Goal: Task Accomplishment & Management: Use online tool/utility

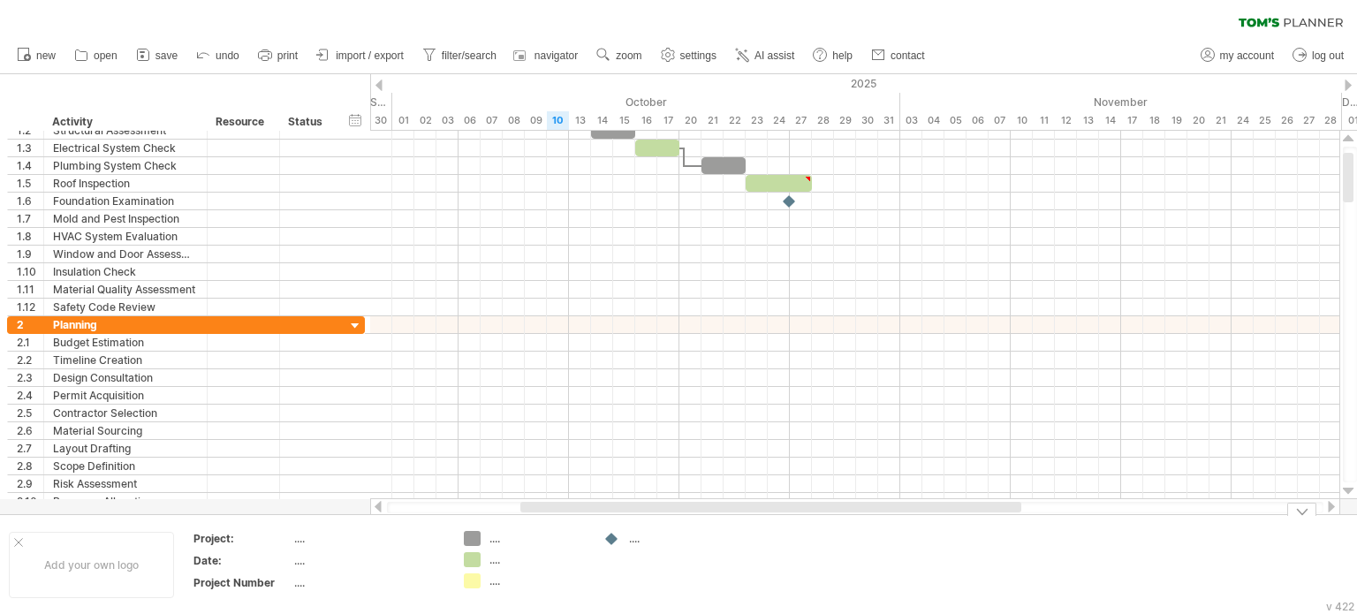
drag, startPoint x: 922, startPoint y: 502, endPoint x: 790, endPoint y: 503, distance: 132.5
click at [790, 503] on div at bounding box center [770, 507] width 501 height 11
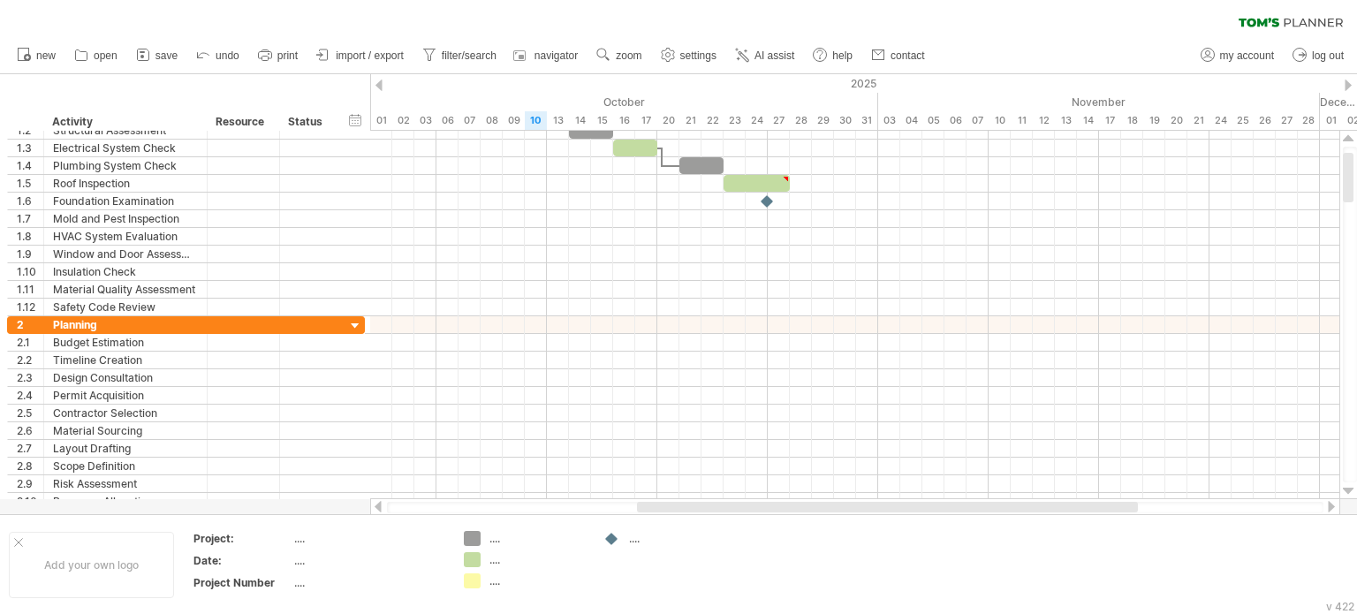
drag, startPoint x: 808, startPoint y: 504, endPoint x: 852, endPoint y: 510, distance: 44.5
click at [852, 510] on div at bounding box center [887, 507] width 501 height 11
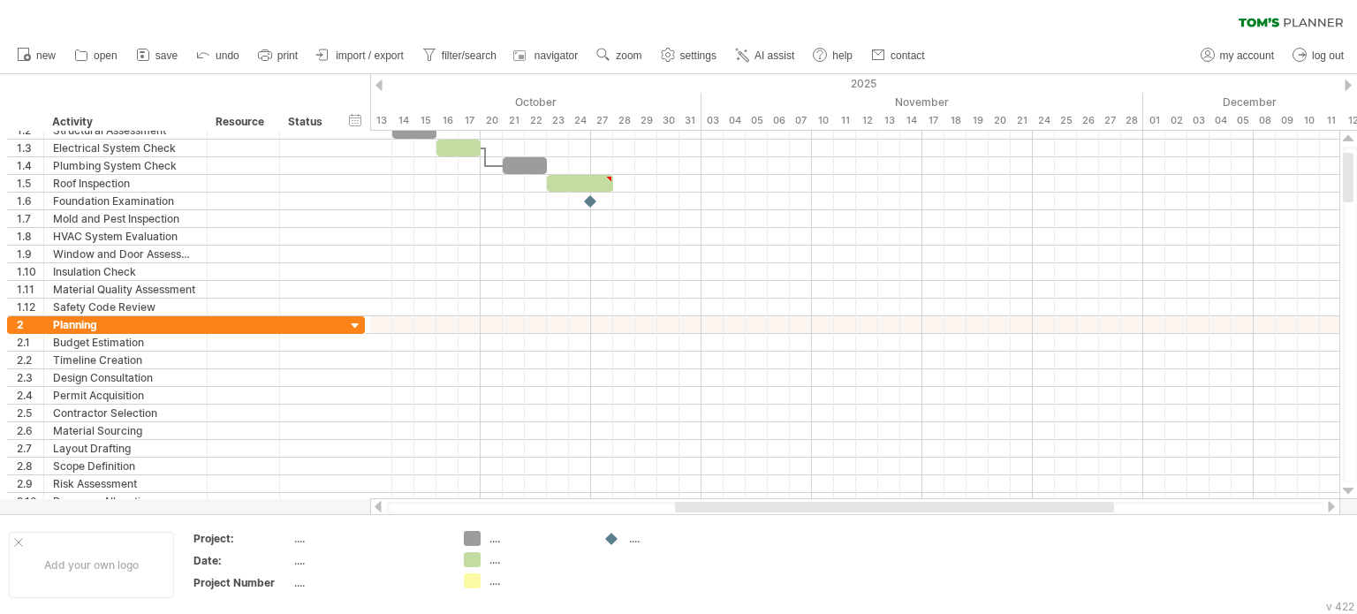
drag, startPoint x: 809, startPoint y: 506, endPoint x: 882, endPoint y: 507, distance: 73.3
click at [882, 507] on div at bounding box center [894, 507] width 439 height 11
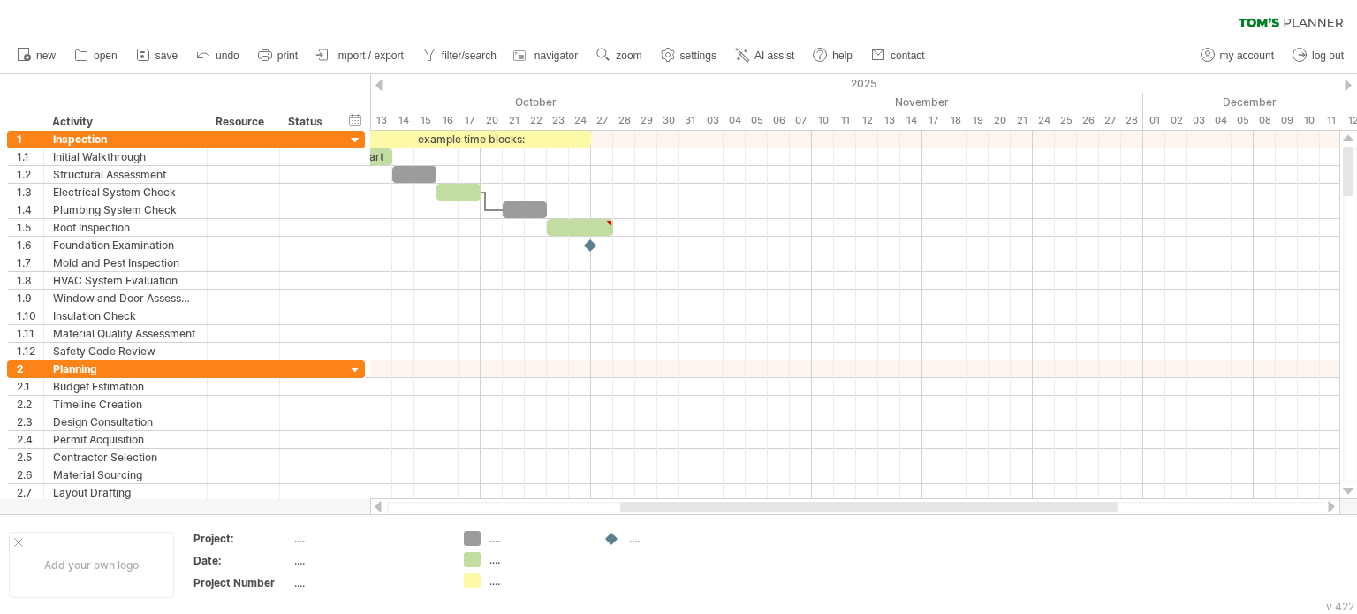
click at [836, 504] on div at bounding box center [868, 507] width 497 height 11
click at [375, 145] on div "example time blocks:" at bounding box center [469, 139] width 243 height 17
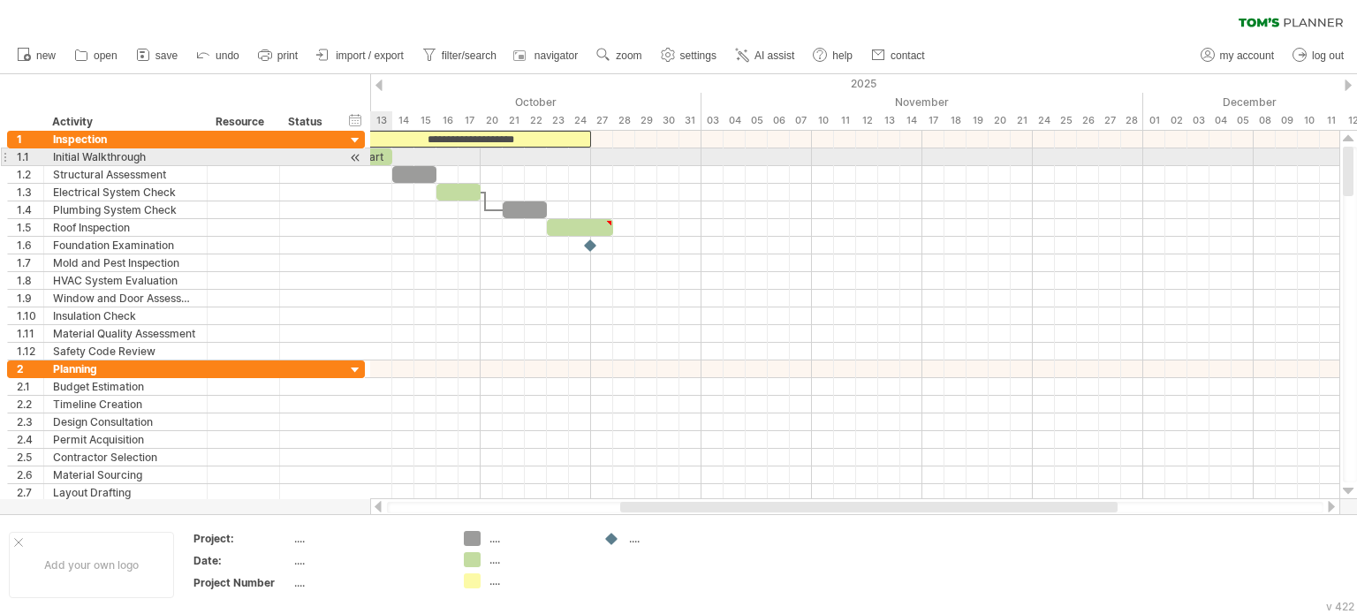
click at [386, 154] on div "start" at bounding box center [370, 156] width 44 height 17
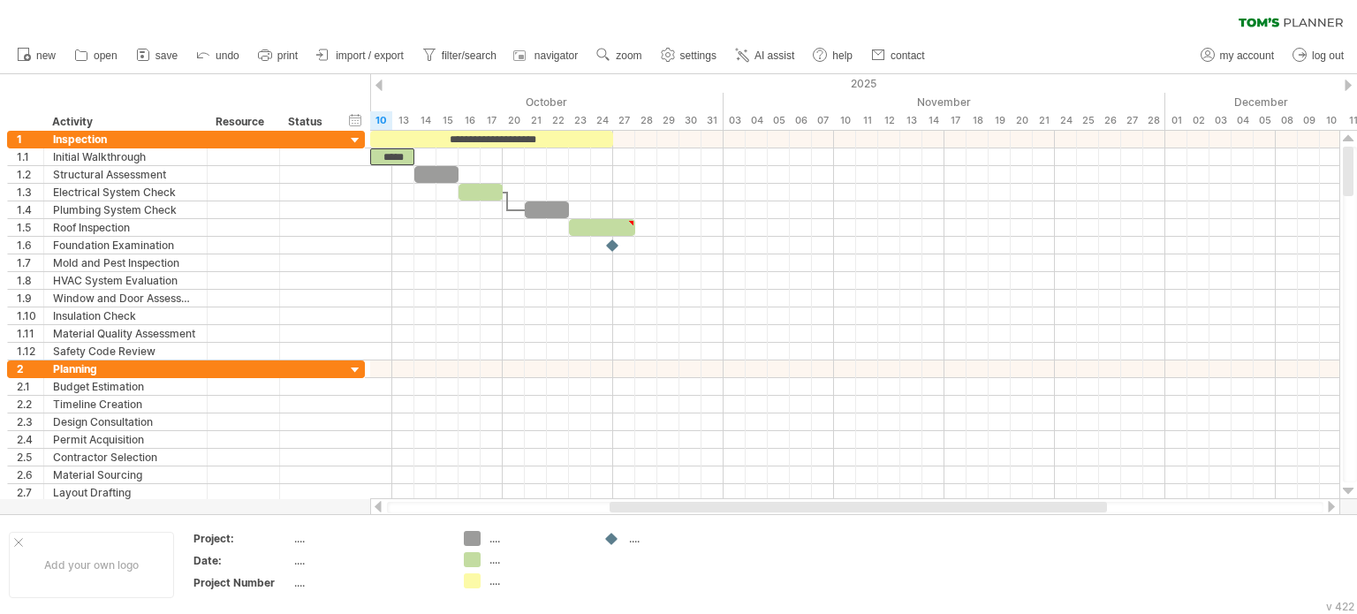
drag, startPoint x: 1021, startPoint y: 504, endPoint x: 1011, endPoint y: 504, distance: 10.6
click at [1011, 504] on div at bounding box center [858, 507] width 497 height 11
click at [1011, 504] on div at bounding box center [859, 507] width 497 height 11
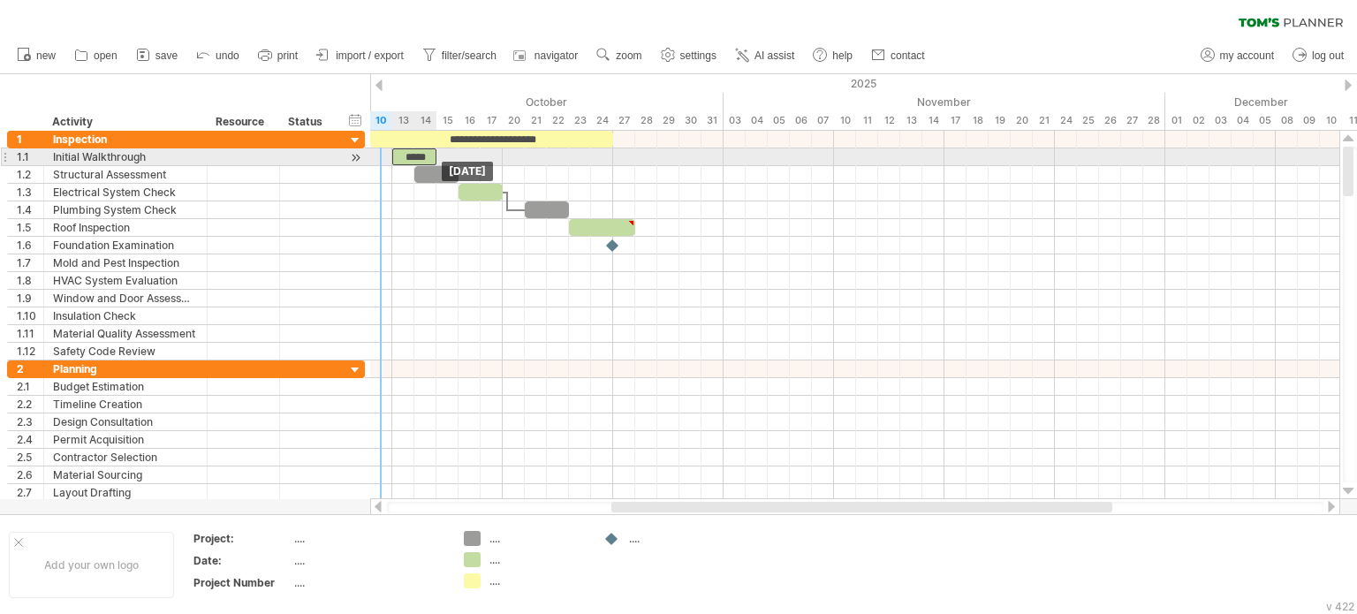
drag, startPoint x: 386, startPoint y: 155, endPoint x: 405, endPoint y: 156, distance: 19.5
click at [405, 156] on div "*****" at bounding box center [414, 156] width 44 height 17
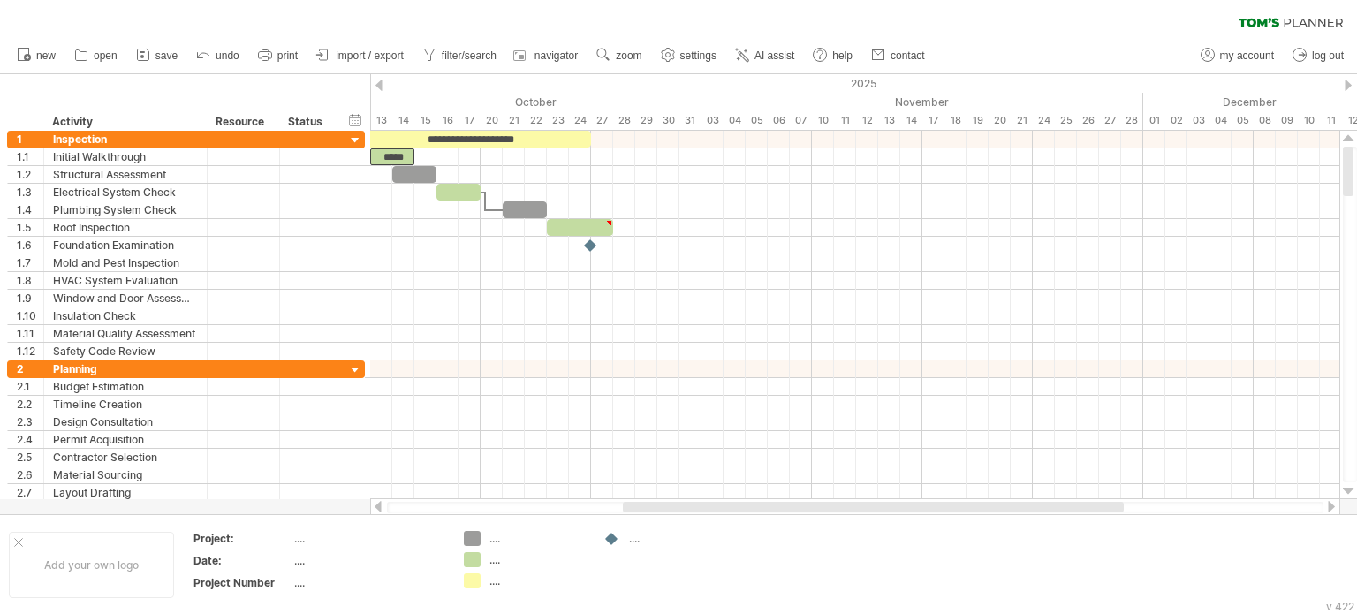
drag, startPoint x: 826, startPoint y: 509, endPoint x: 837, endPoint y: 508, distance: 11.5
click at [837, 508] on div at bounding box center [873, 507] width 501 height 11
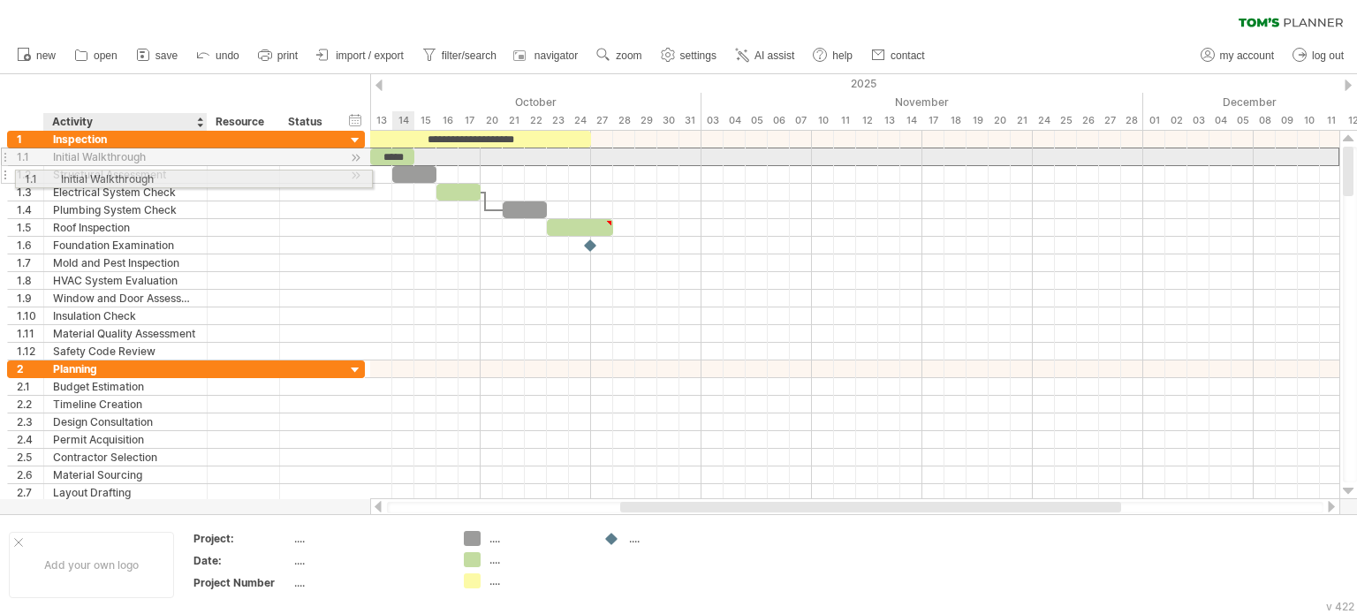
drag, startPoint x: 141, startPoint y: 159, endPoint x: 144, endPoint y: 176, distance: 17.0
click at [144, 176] on div "**********" at bounding box center [186, 246] width 358 height 230
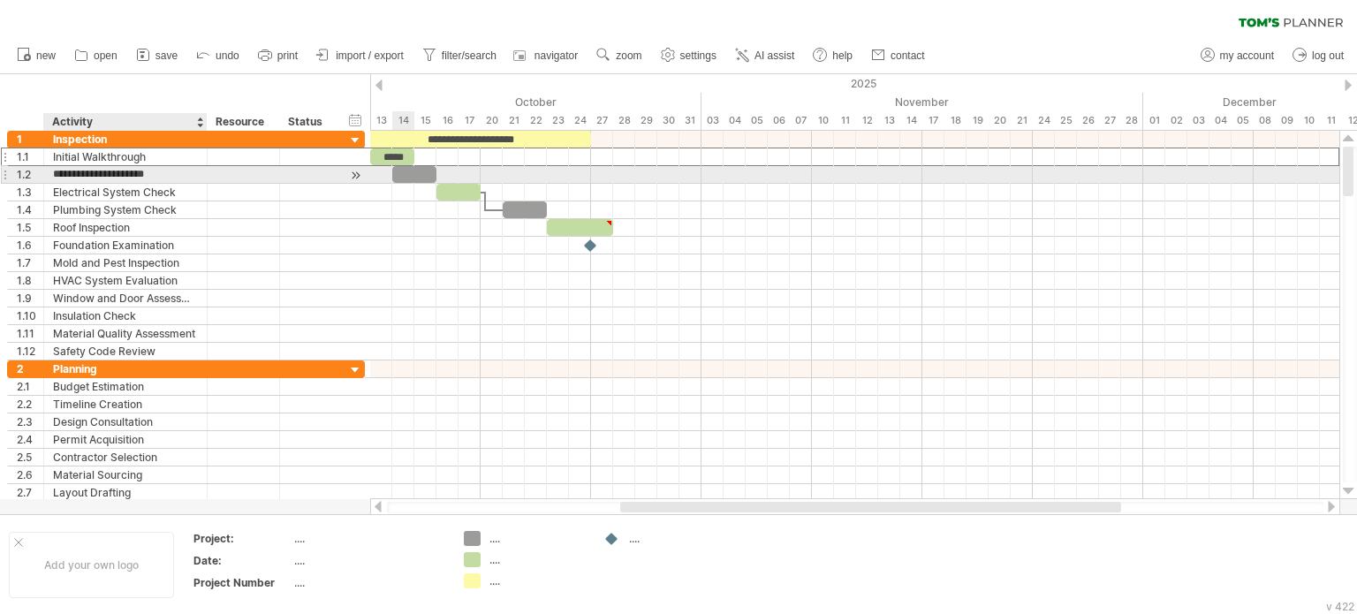
click at [144, 176] on input "**********" at bounding box center [125, 174] width 145 height 17
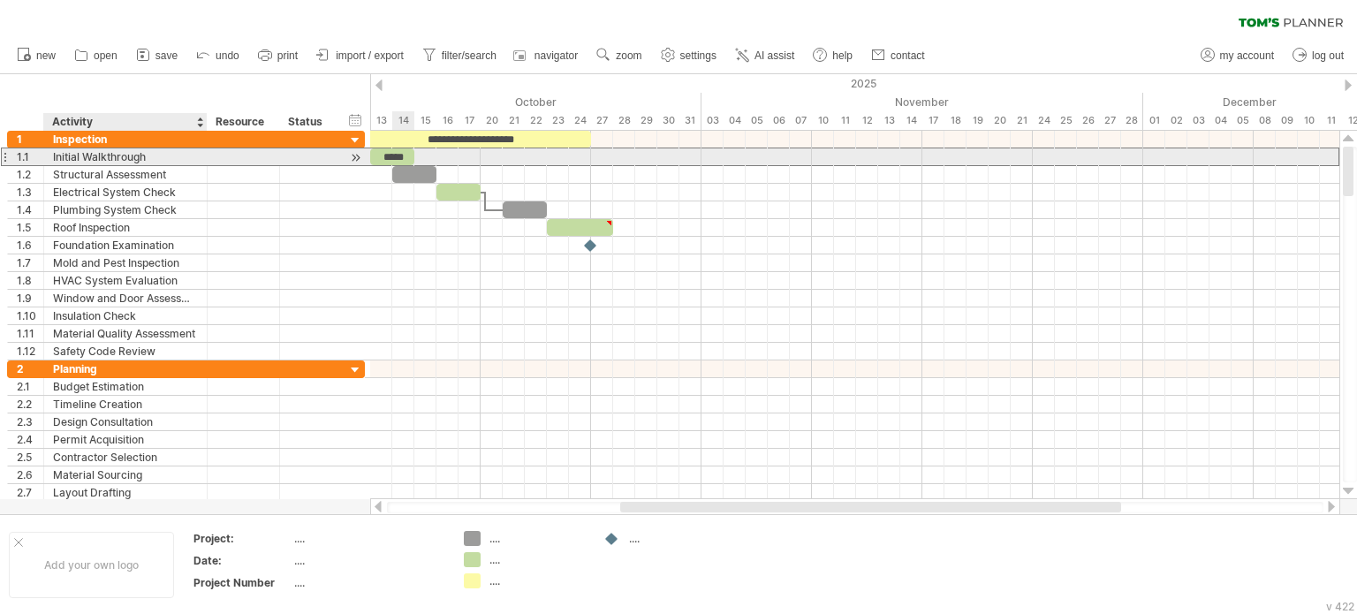
click at [134, 158] on div "Initial Walkthrough" at bounding box center [125, 156] width 145 height 17
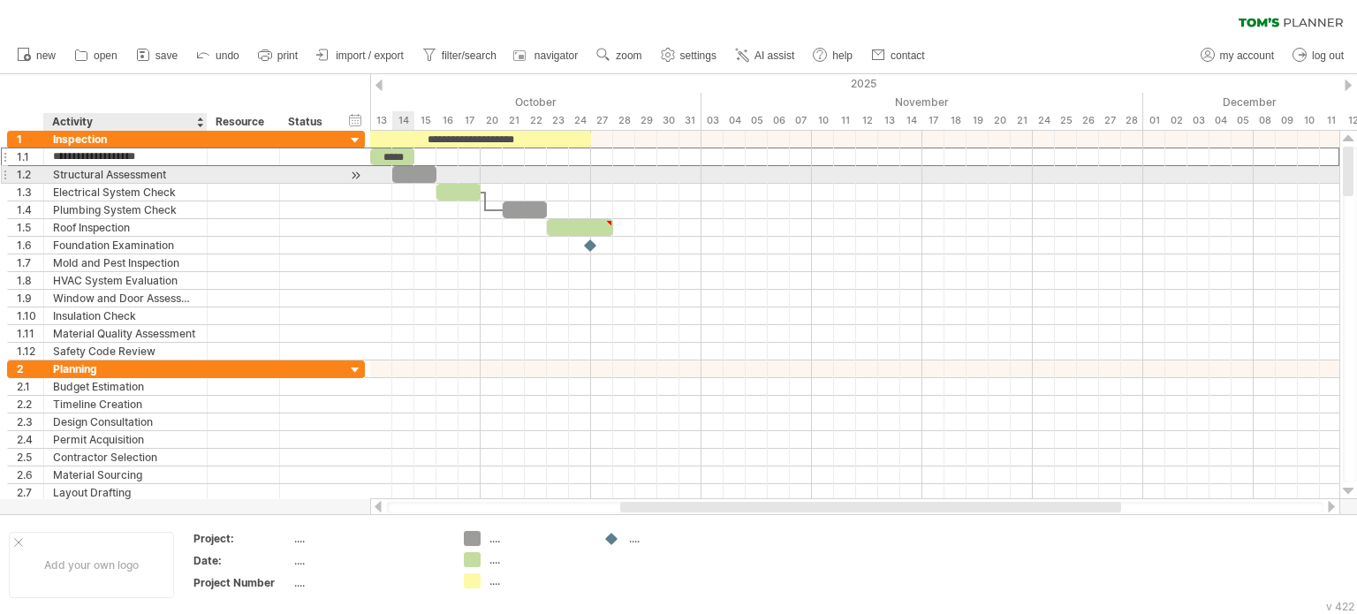
click at [134, 172] on div "Structural Assessment" at bounding box center [125, 174] width 145 height 17
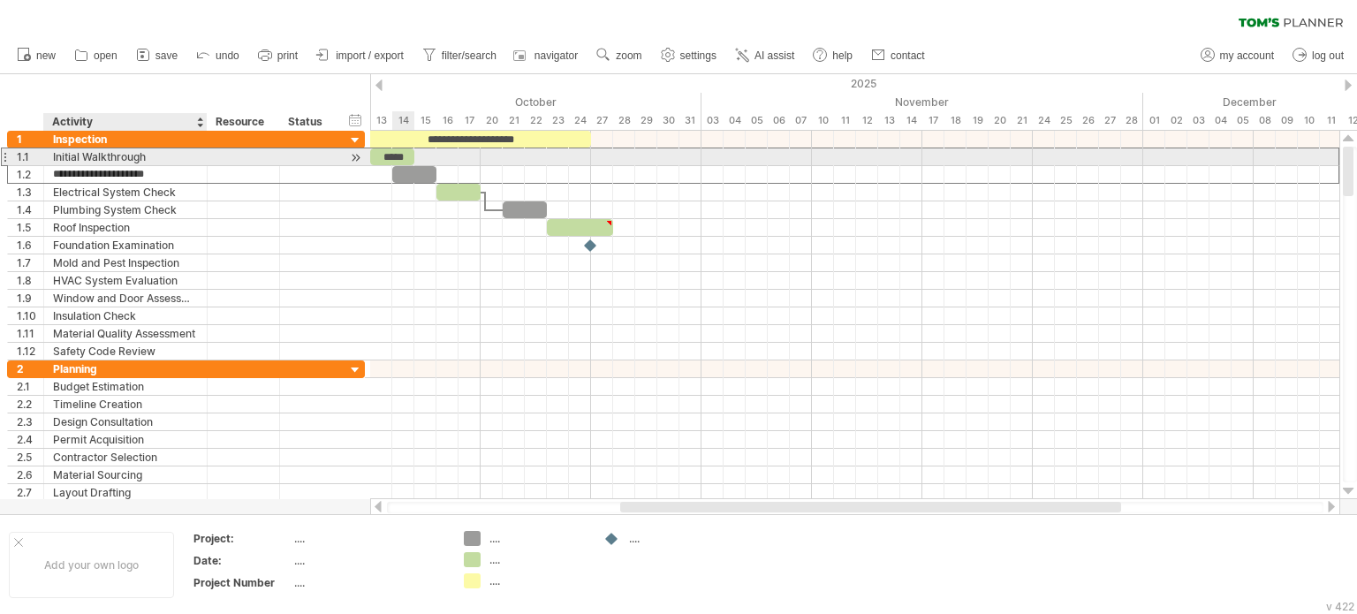
click at [163, 156] on div "Initial Walkthrough" at bounding box center [125, 156] width 145 height 17
click at [33, 158] on div "1.1" at bounding box center [30, 156] width 27 height 17
click at [4, 158] on div at bounding box center [4, 157] width 7 height 19
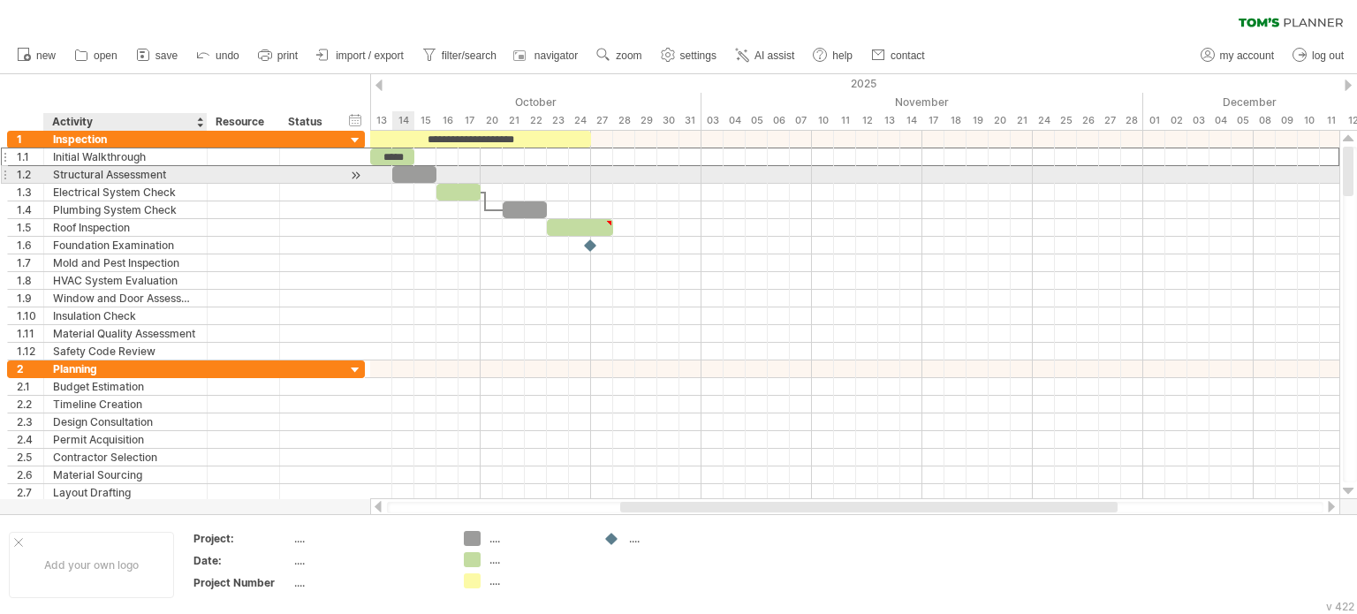
click at [114, 172] on div "Structural Assessment" at bounding box center [125, 174] width 145 height 17
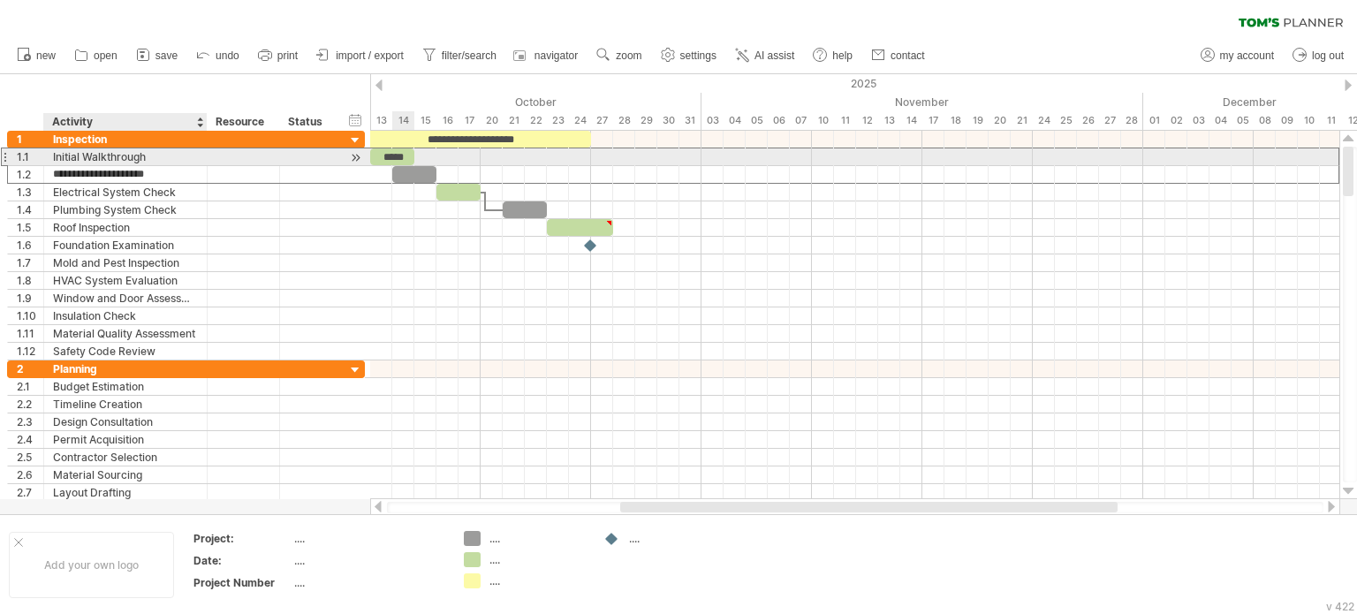
click at [126, 158] on div "Initial Walkthrough" at bounding box center [125, 156] width 145 height 17
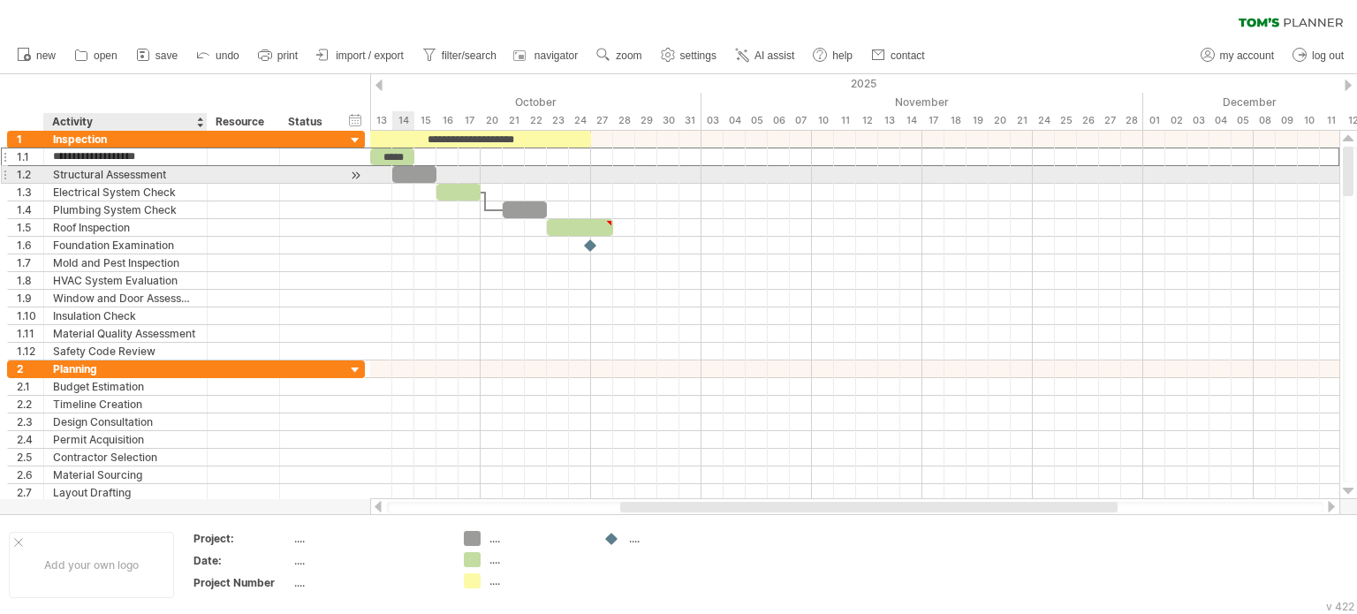
drag, startPoint x: 151, startPoint y: 153, endPoint x: 152, endPoint y: 170, distance: 17.7
click at [152, 170] on div "**********" at bounding box center [186, 246] width 358 height 230
